Goal: Navigation & Orientation: Find specific page/section

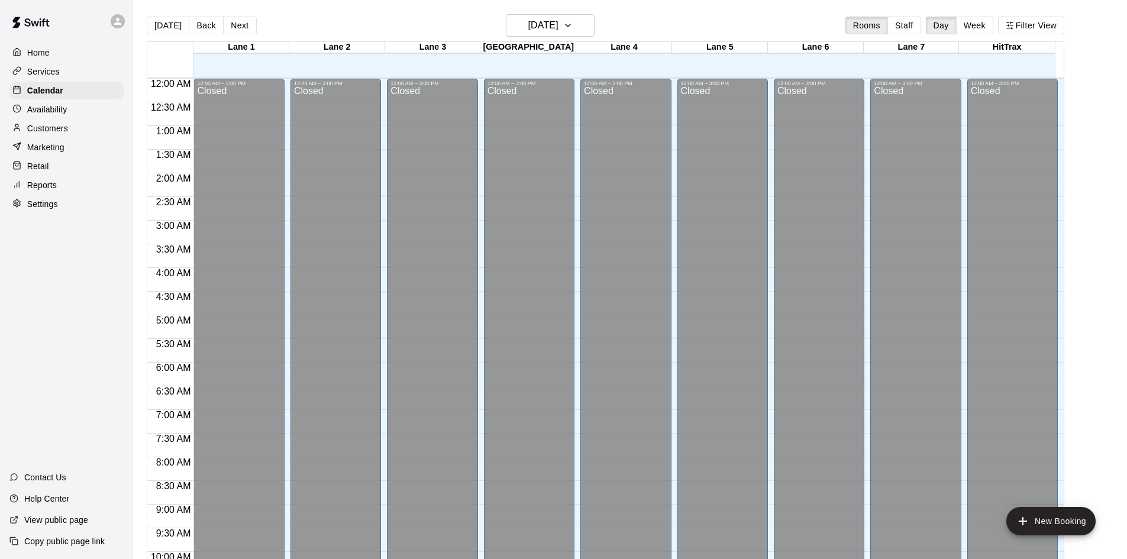
scroll to position [606, 0]
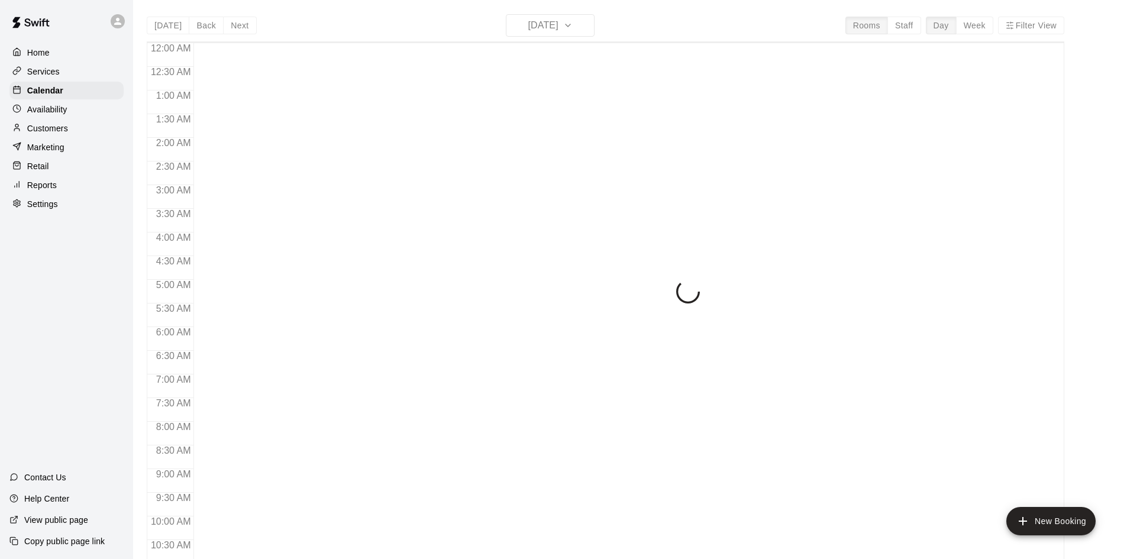
scroll to position [606, 0]
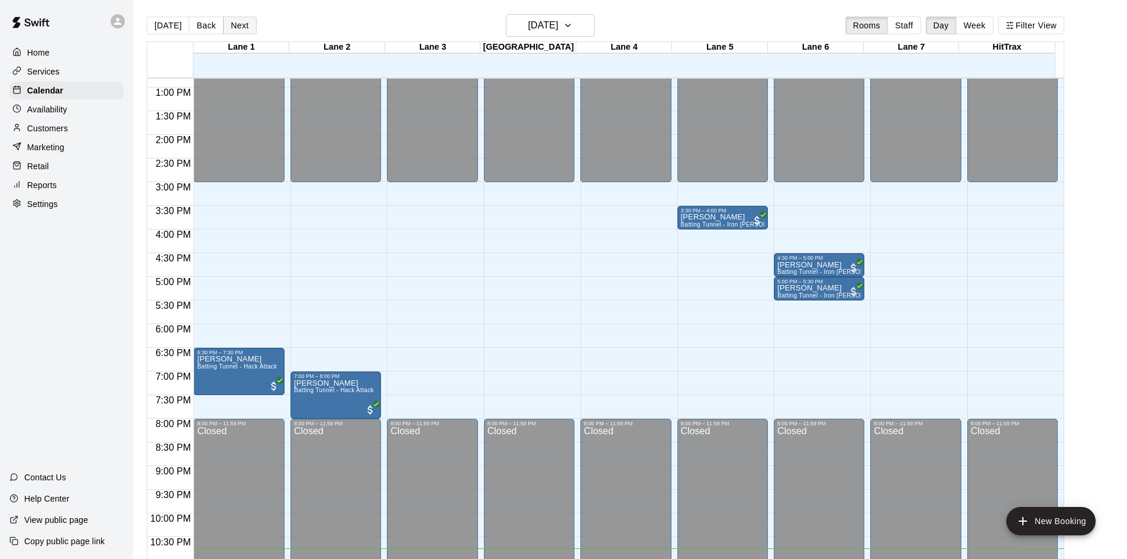
click at [235, 20] on button "Next" at bounding box center [239, 26] width 33 height 18
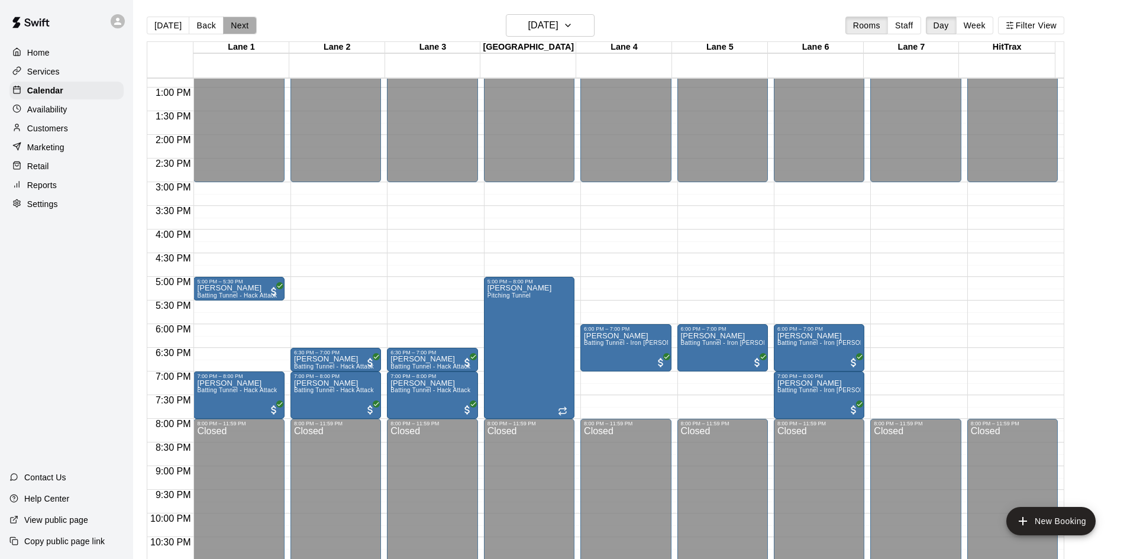
click at [235, 20] on button "Next" at bounding box center [239, 26] width 33 height 18
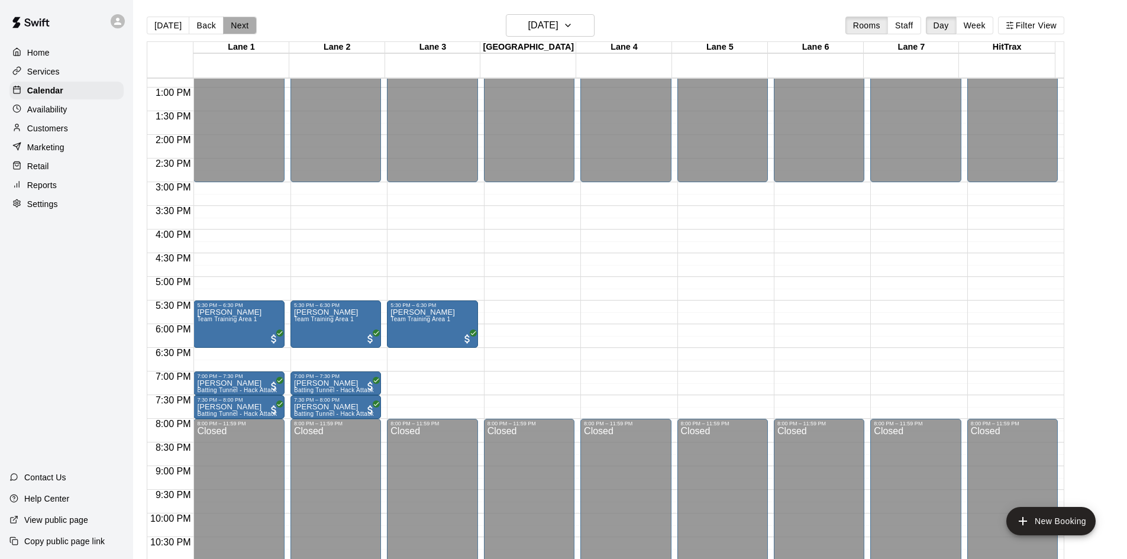
click at [235, 20] on button "Next" at bounding box center [239, 26] width 33 height 18
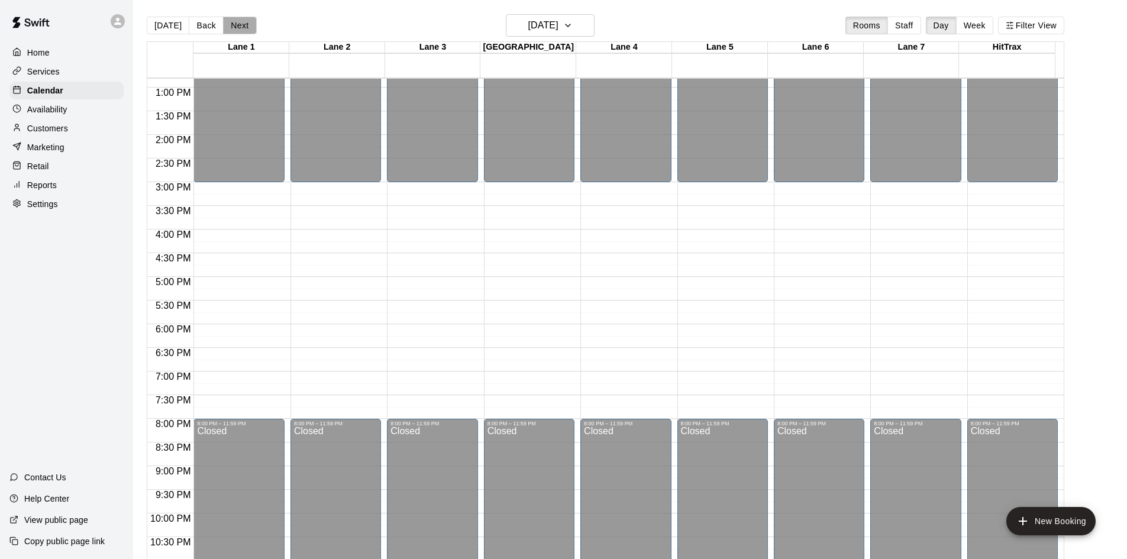
click at [235, 20] on button "Next" at bounding box center [239, 26] width 33 height 18
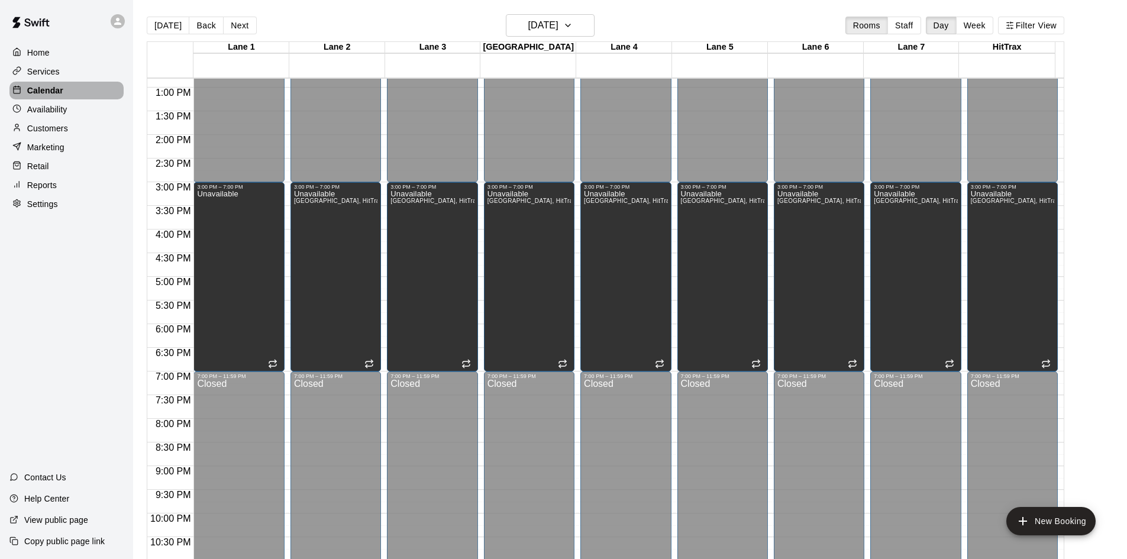
click at [43, 95] on p "Calendar" at bounding box center [45, 91] width 36 height 12
click at [155, 24] on button "[DATE]" at bounding box center [168, 26] width 43 height 18
